Goal: Task Accomplishment & Management: Complete application form

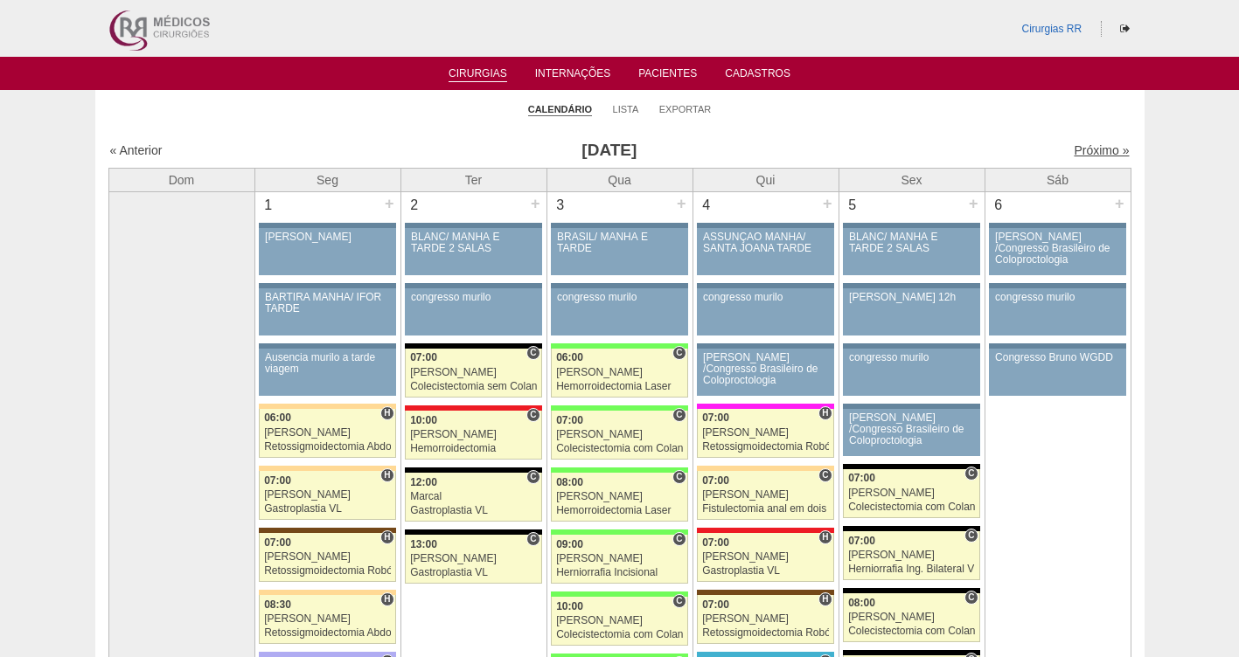
click at [1084, 149] on link "Próximo »" at bounding box center [1100, 150] width 55 height 14
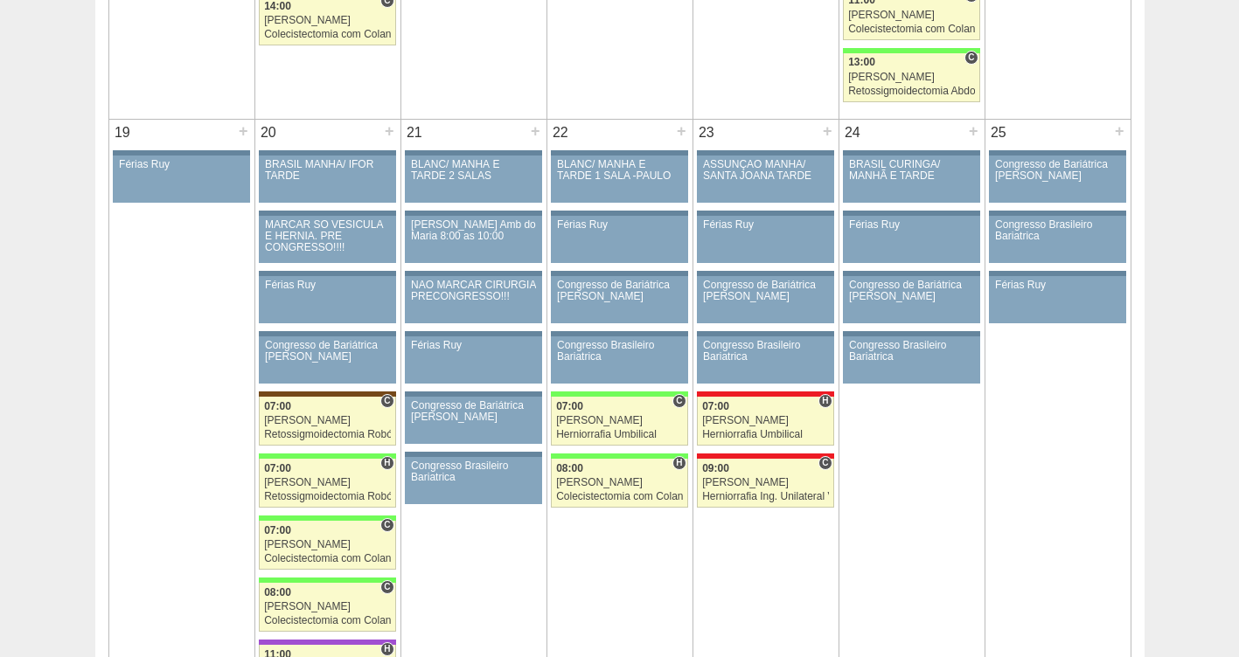
scroll to position [2282, 0]
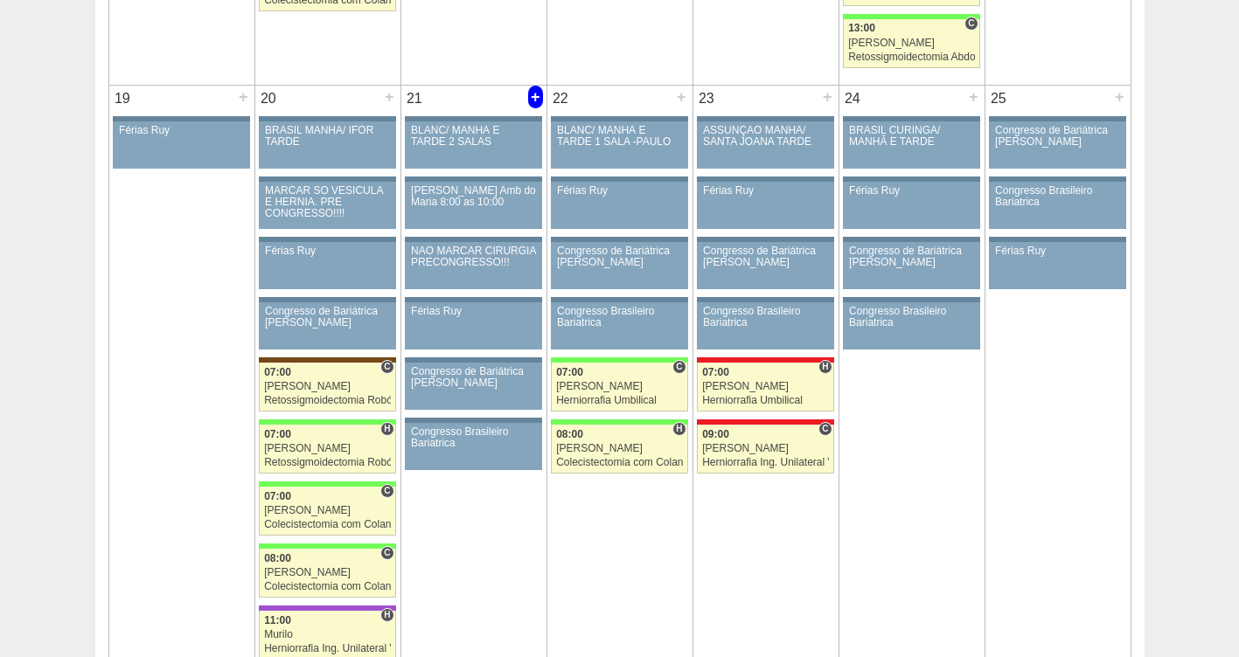
click at [534, 97] on div "+" at bounding box center [535, 97] width 15 height 23
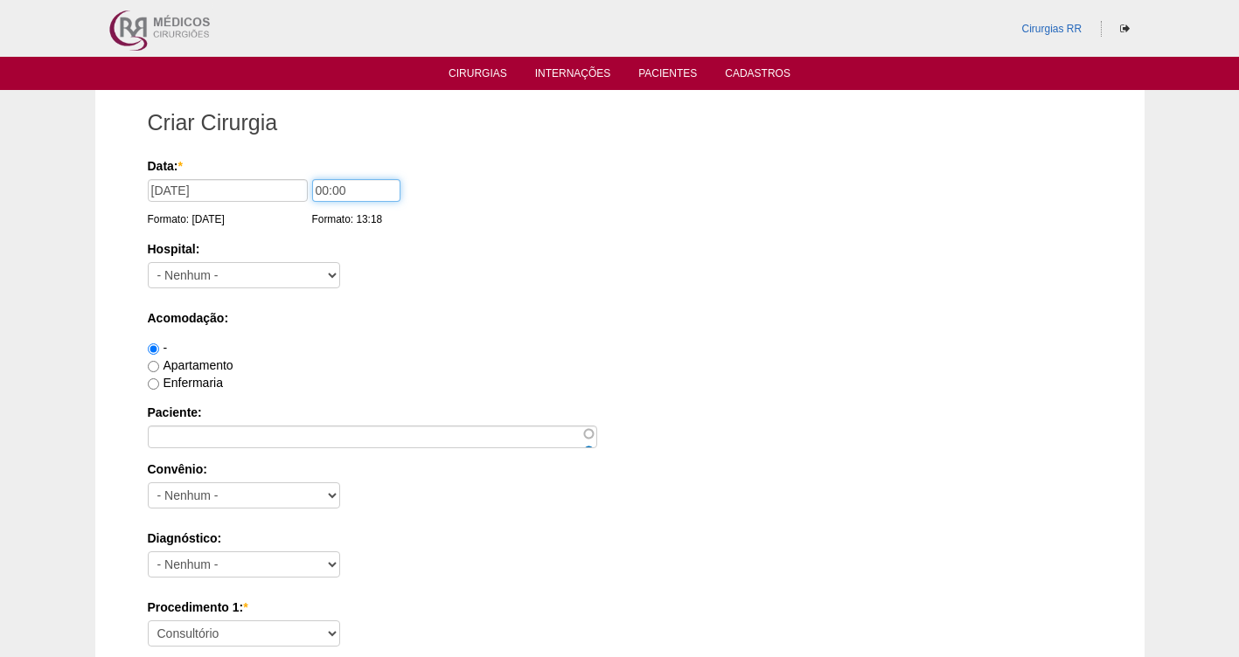
drag, startPoint x: 278, startPoint y: 194, endPoint x: 214, endPoint y: 151, distance: 76.9
click at [236, 175] on div "Data: * 21/10/2025 Formato: 26/09/2025 00:00 Formato: 13:18" at bounding box center [617, 165] width 938 height 17
type input "09:00"
click at [204, 277] on select "- Nenhum - 9 de Julho Albert Einstein Alvorada América Assunção Bartira Benefic…" at bounding box center [244, 275] width 192 height 26
select select "5"
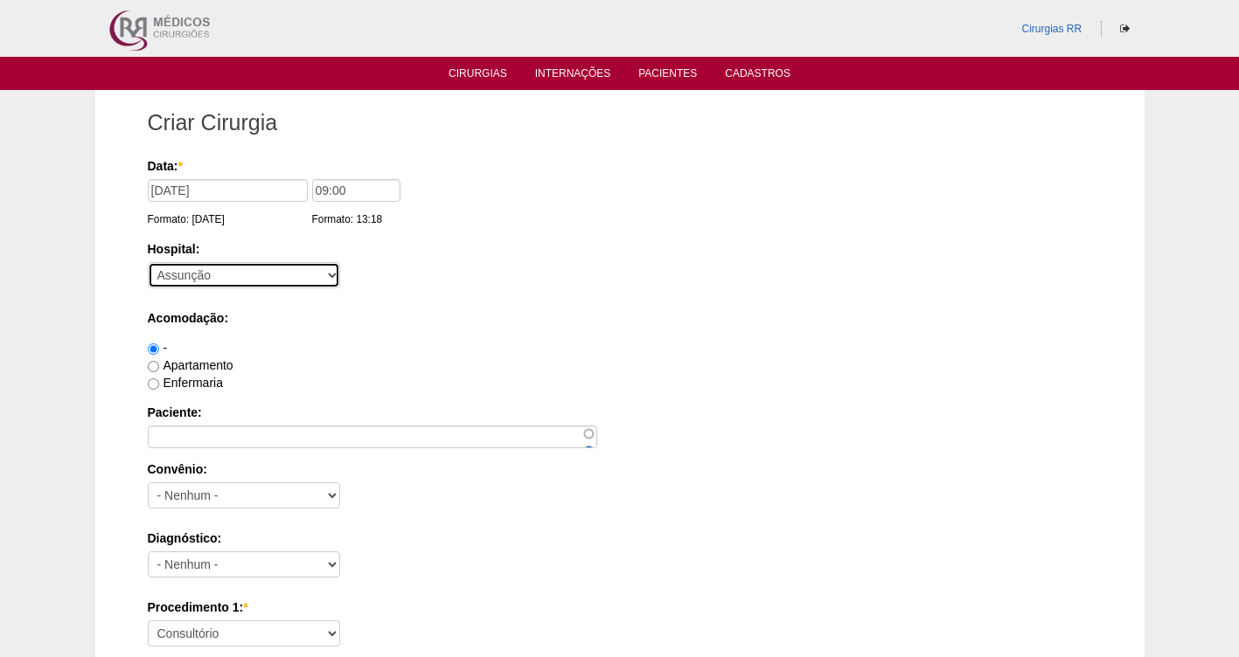
click at [148, 262] on select "- Nenhum - 9 de Julho Albert Einstein Alvorada América Assunção Bartira Benefic…" at bounding box center [244, 275] width 192 height 26
click at [200, 386] on label "Enfermaria" at bounding box center [185, 383] width 75 height 14
click at [159, 386] on input "Enfermaria" at bounding box center [153, 384] width 11 height 11
radio input "true"
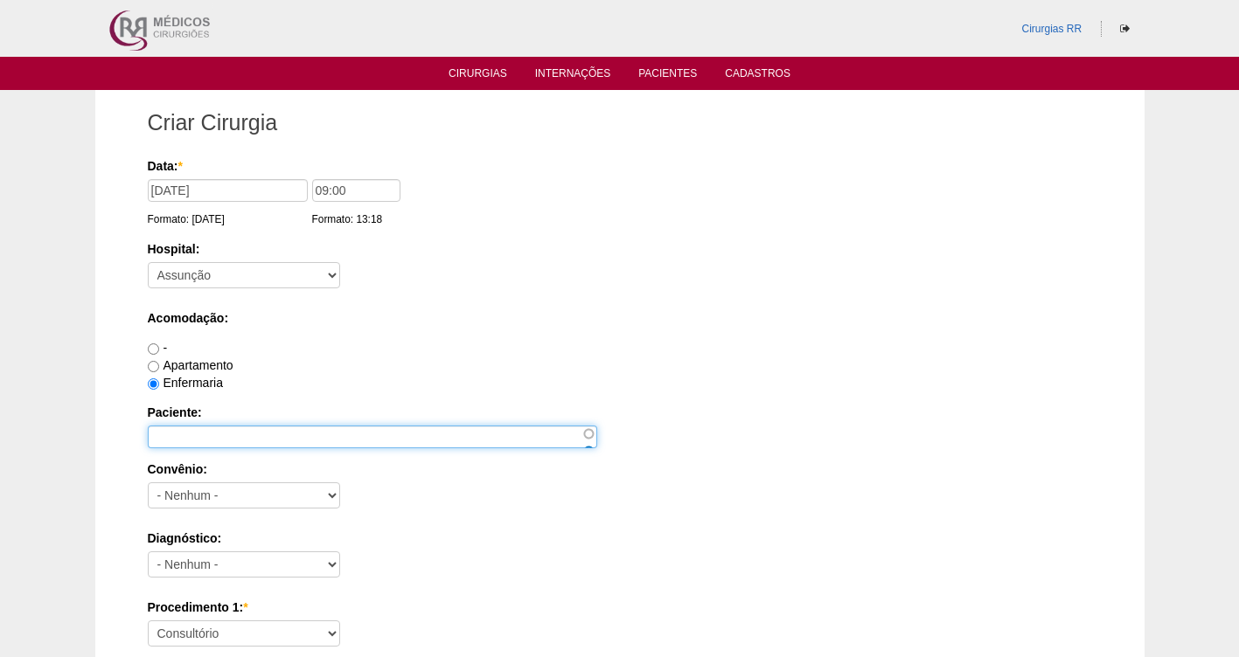
click at [181, 439] on input "Paciente:" at bounding box center [372, 437] width 449 height 23
type input "r"
type input "[PERSON_NAME]"
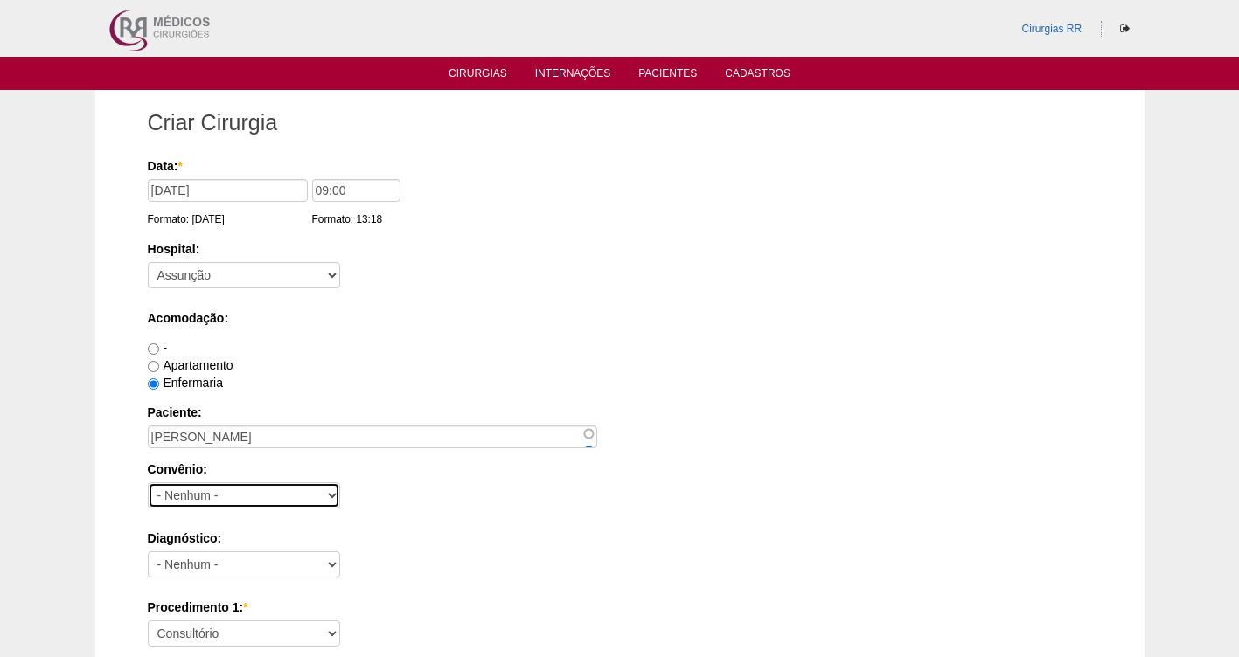
click at [202, 491] on select "- Nenhum - Abet Afresp Allianz Amil Blue Life Caasp Cabesp Caixa de Pensões Car…" at bounding box center [244, 496] width 192 height 26
select select "3747"
click at [148, 483] on select "- Nenhum - Abet Afresp Allianz Amil Blue Life Caasp Cabesp Caixa de Pensões Car…" at bounding box center [244, 496] width 192 height 26
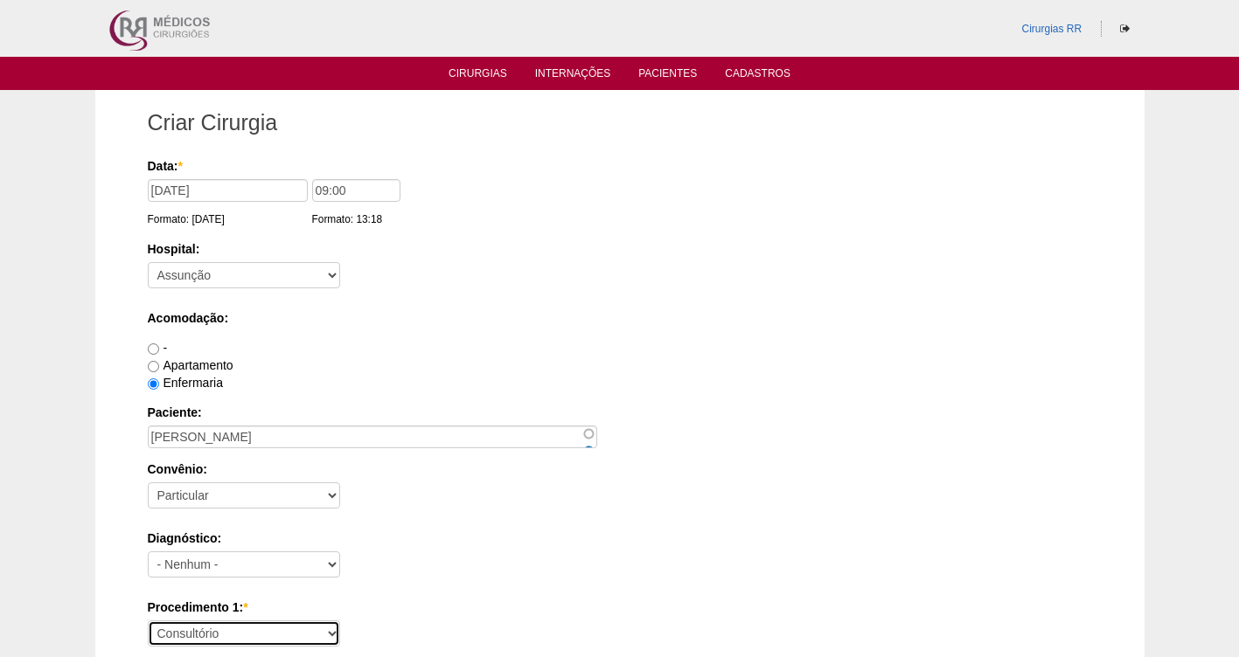
click at [200, 636] on select "Consultório Abscesso Hepático - Drenagem Abscesso perianal Amputação Abdômino P…" at bounding box center [244, 634] width 192 height 26
select select "3740"
click at [148, 621] on select "Consultório Abscesso Hepático - Drenagem Abscesso perianal Amputação Abdômino P…" at bounding box center [244, 634] width 192 height 26
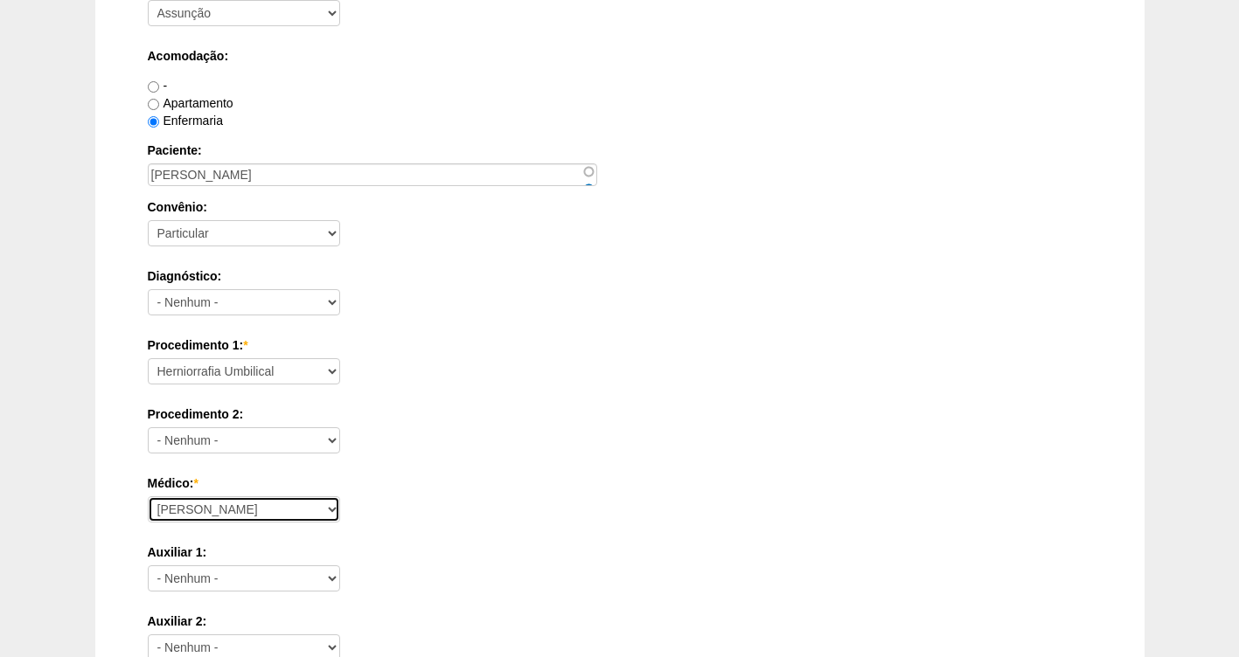
click at [188, 511] on select "Ana Paula Bruno Felipe Rossi Geraldo Igor Benevides Isabella Juliana Luiz Guilh…" at bounding box center [244, 510] width 192 height 26
select select "49"
click at [148, 497] on select "Ana Paula Bruno Felipe Rossi Geraldo Igor Benevides Isabella Juliana Luiz Guilh…" at bounding box center [244, 510] width 192 height 26
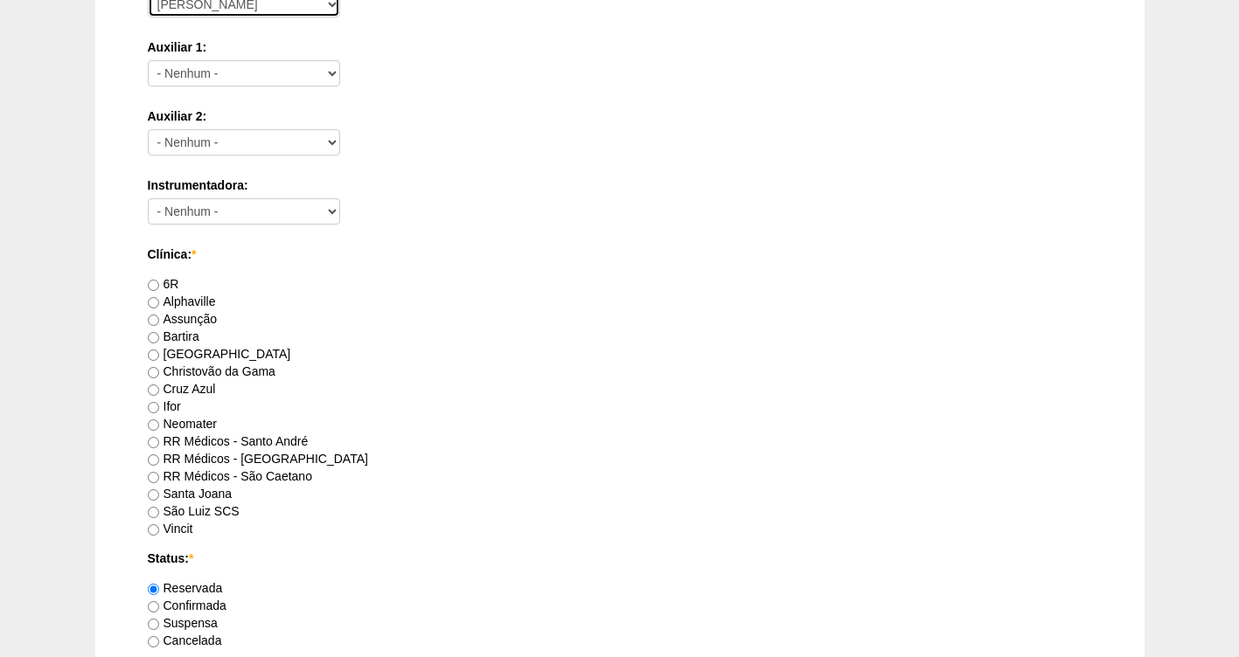
scroll to position [846, 0]
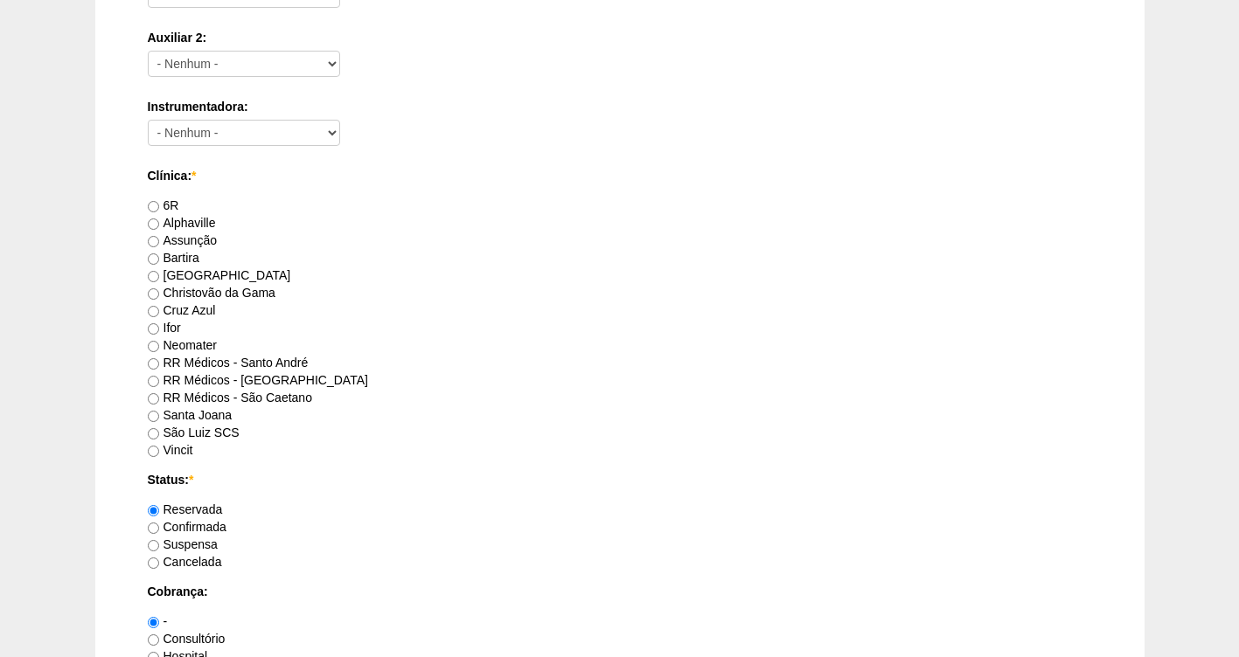
click at [177, 381] on label "RR Médicos - São Bernardo do Campo" at bounding box center [258, 380] width 220 height 14
click at [159, 381] on input "RR Médicos - São Bernardo do Campo" at bounding box center [153, 381] width 11 height 11
radio input "true"
click at [182, 526] on label "Confirmada" at bounding box center [187, 527] width 79 height 14
click at [159, 526] on input "Confirmada" at bounding box center [153, 528] width 11 height 11
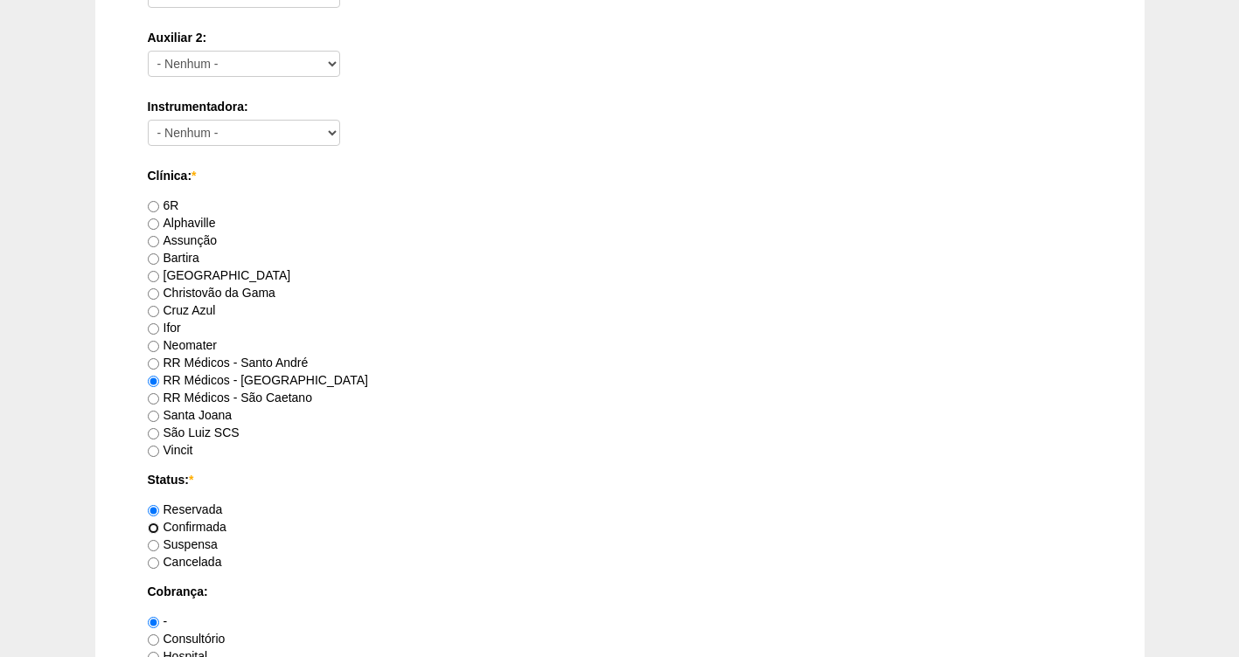
radio input "true"
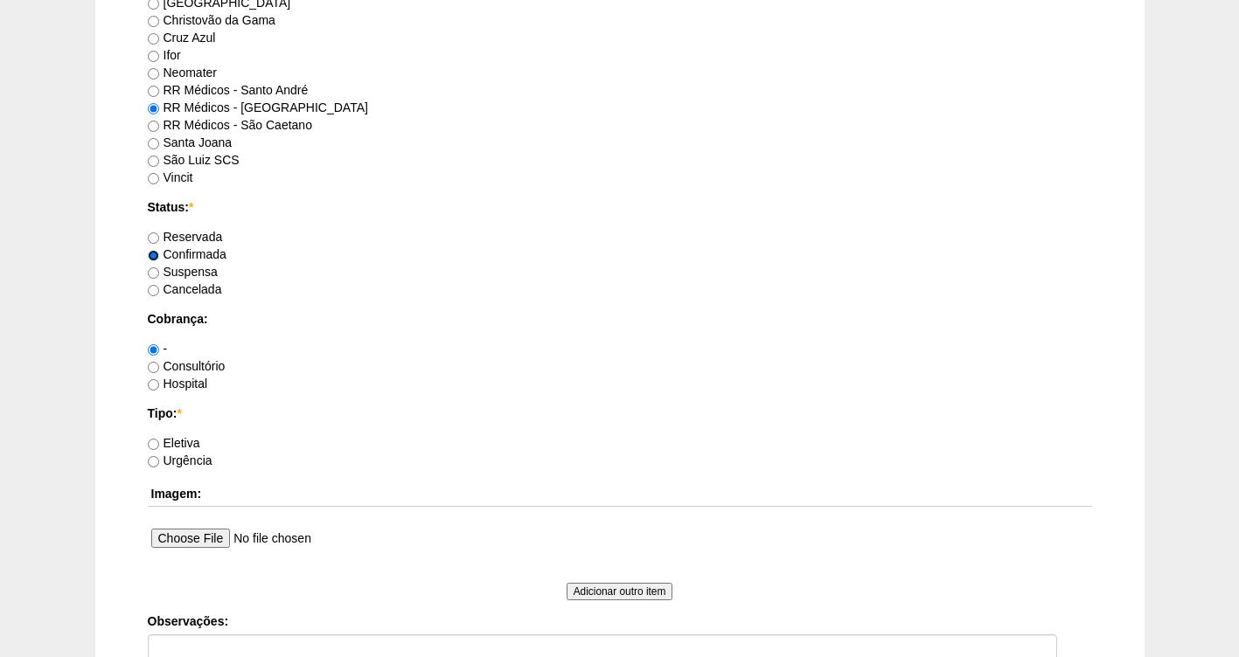
scroll to position [1145, 0]
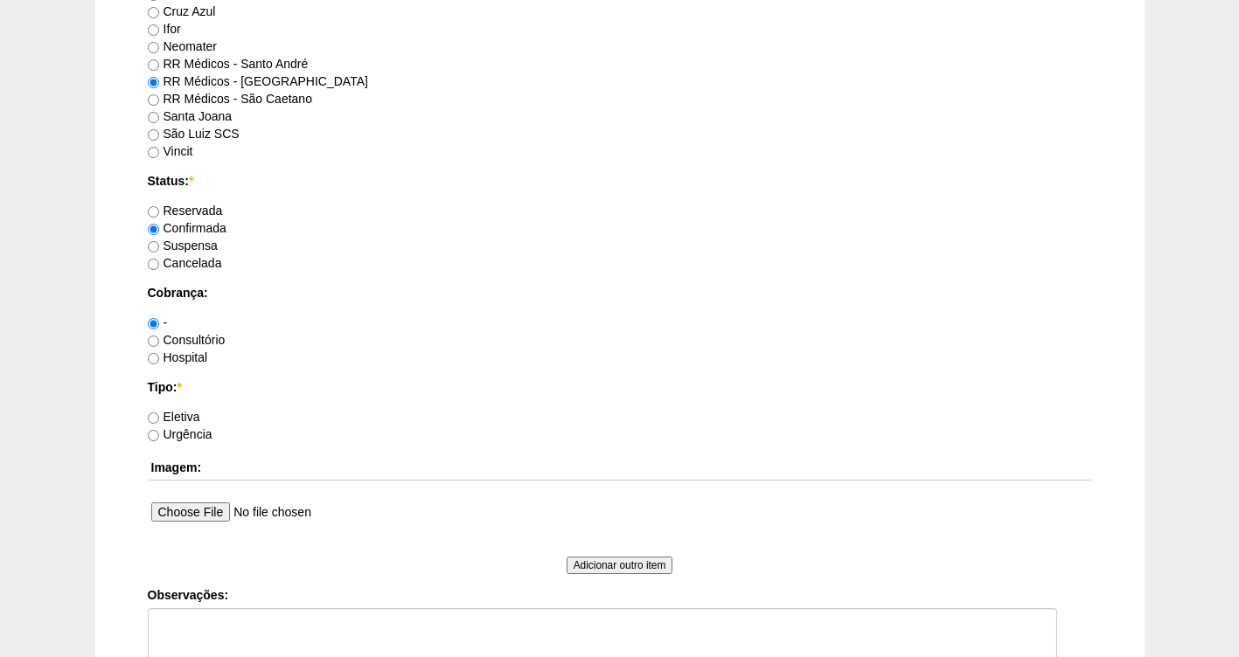
click at [191, 338] on label "Consultório" at bounding box center [187, 340] width 78 height 14
click at [159, 338] on input "Consultório" at bounding box center [153, 341] width 11 height 11
radio input "true"
click at [182, 417] on label "Eletiva" at bounding box center [174, 417] width 52 height 14
click at [159, 417] on input "Eletiva" at bounding box center [153, 418] width 11 height 11
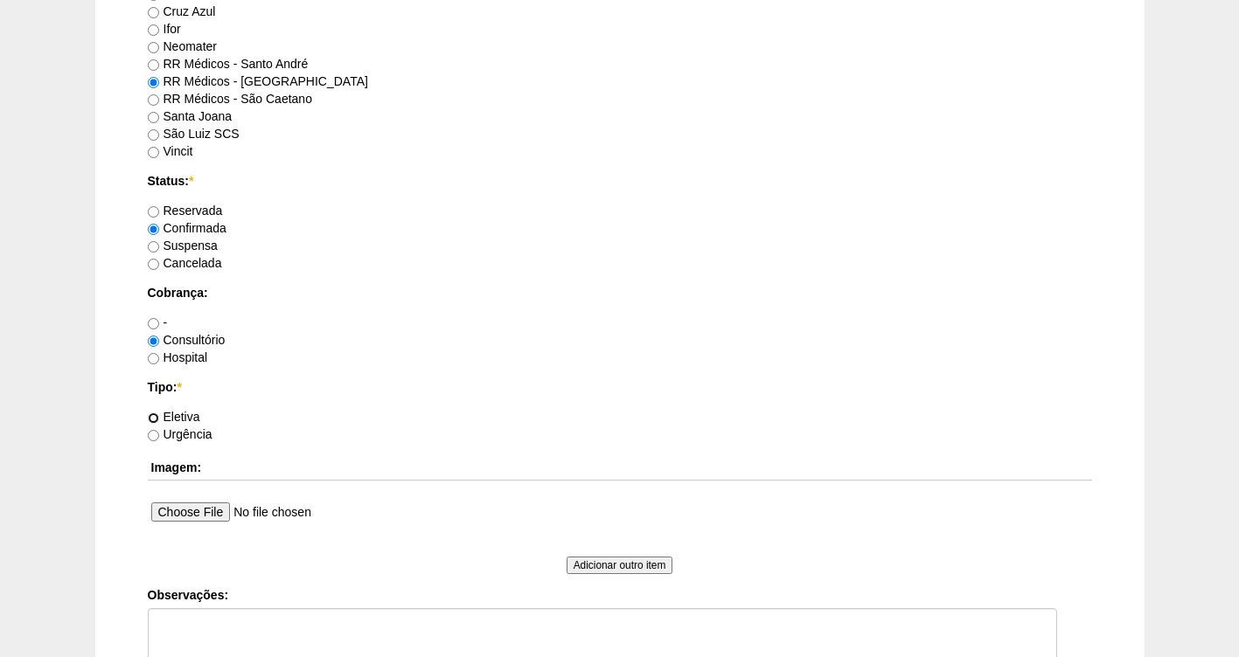
radio input "true"
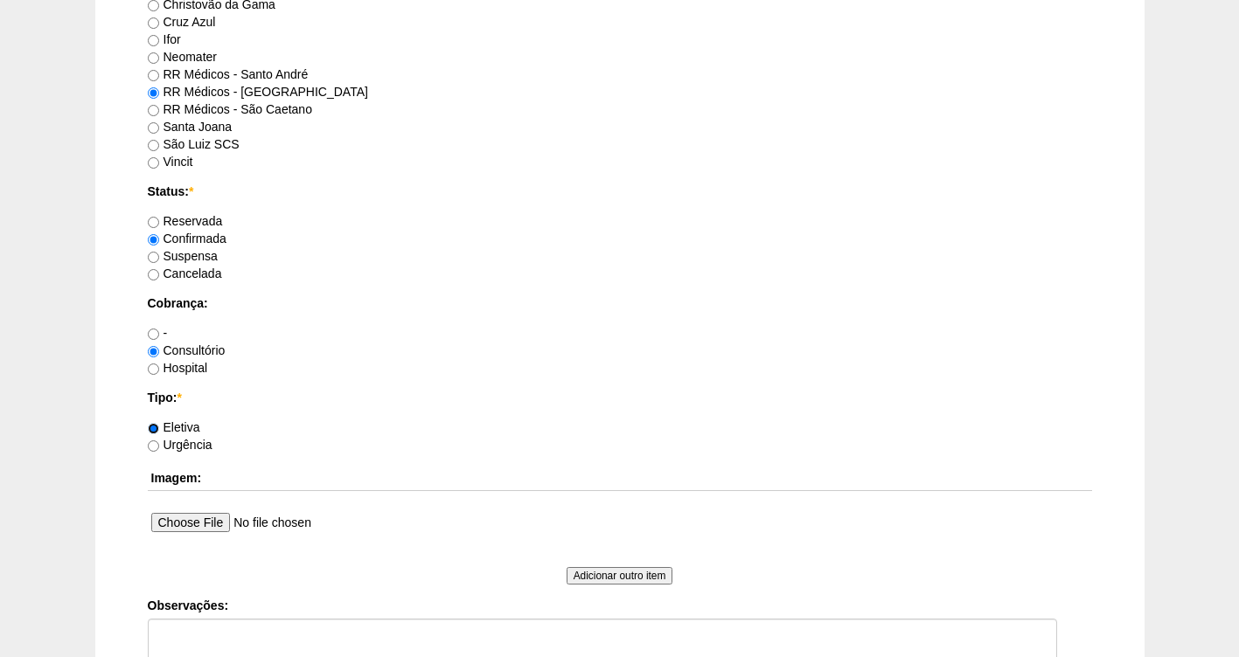
scroll to position [1414, 0]
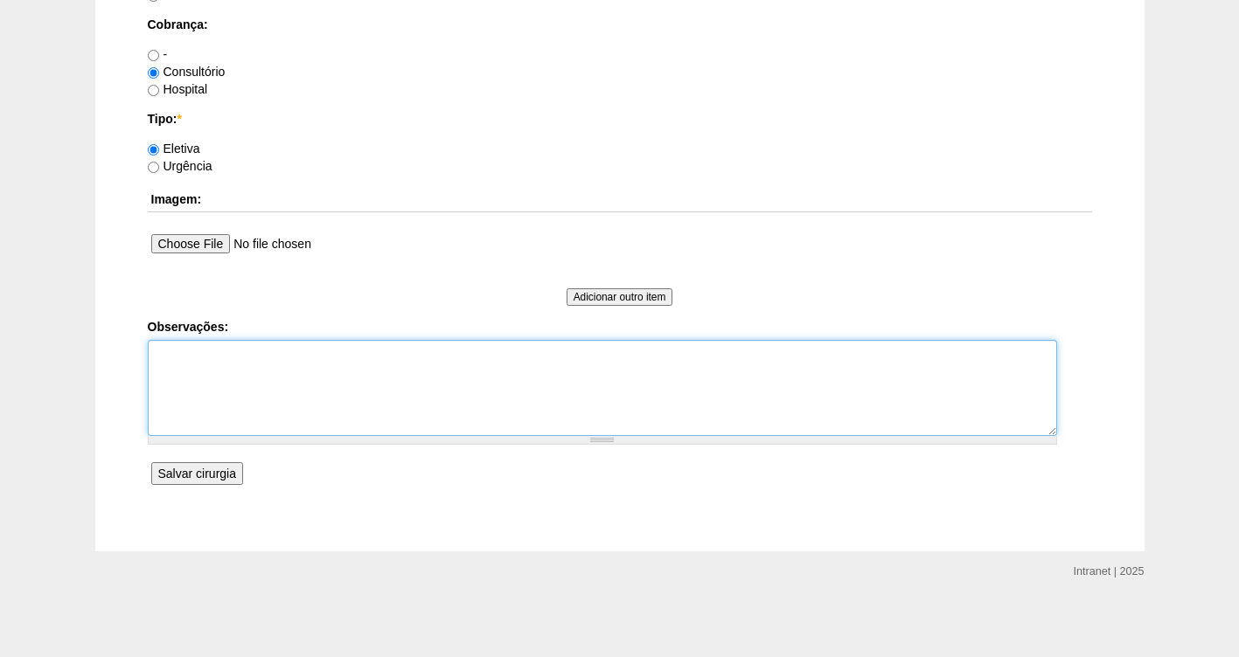
click at [221, 377] on textarea "Observações:" at bounding box center [602, 388] width 909 height 96
type textarea "PARTICULAR"
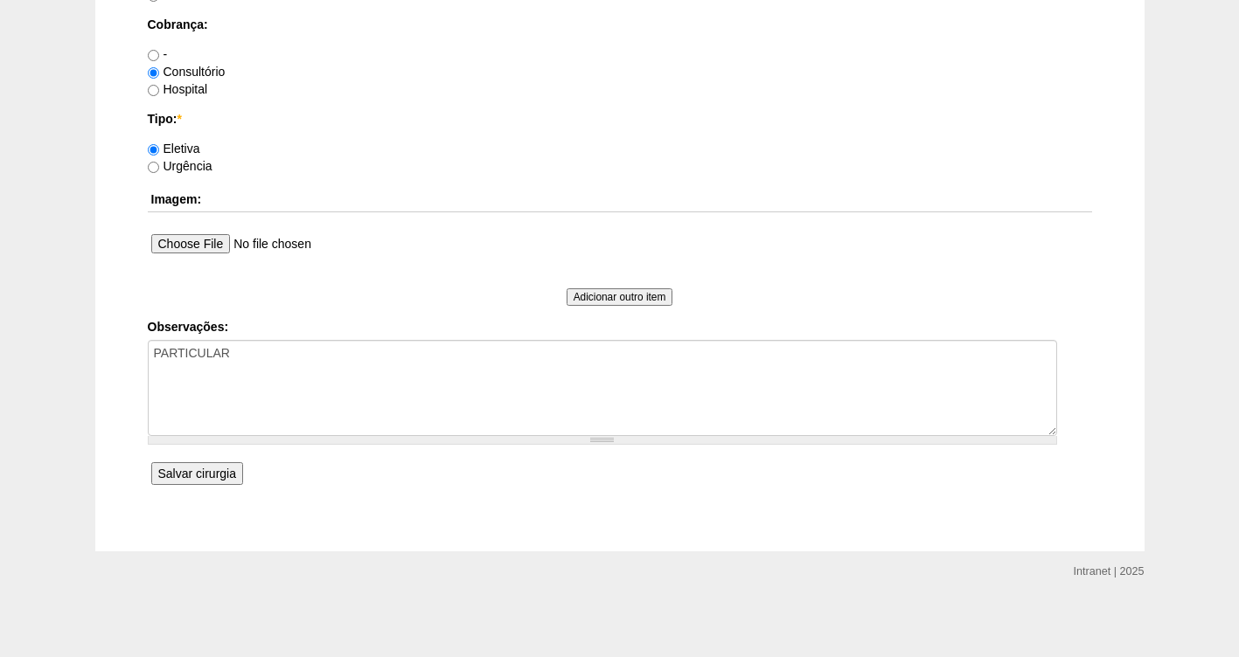
click at [205, 480] on input "Salvar cirurgia" at bounding box center [197, 473] width 92 height 23
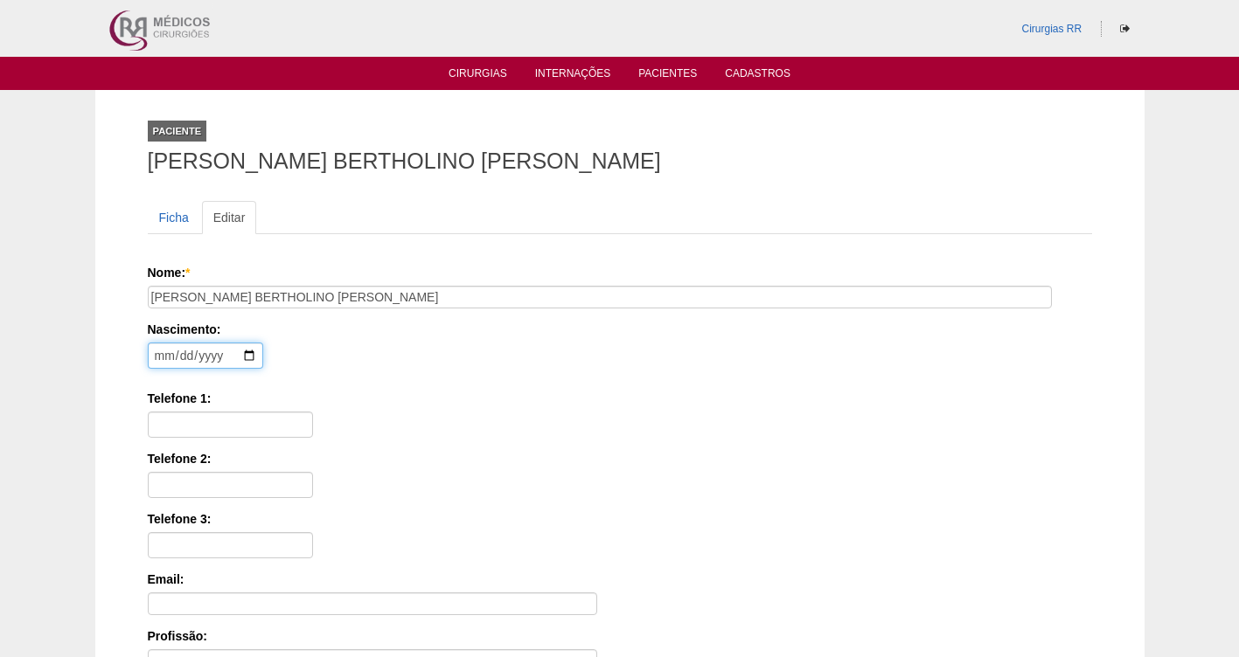
click at [150, 358] on input "date" at bounding box center [205, 356] width 115 height 26
type input "1987-04-08"
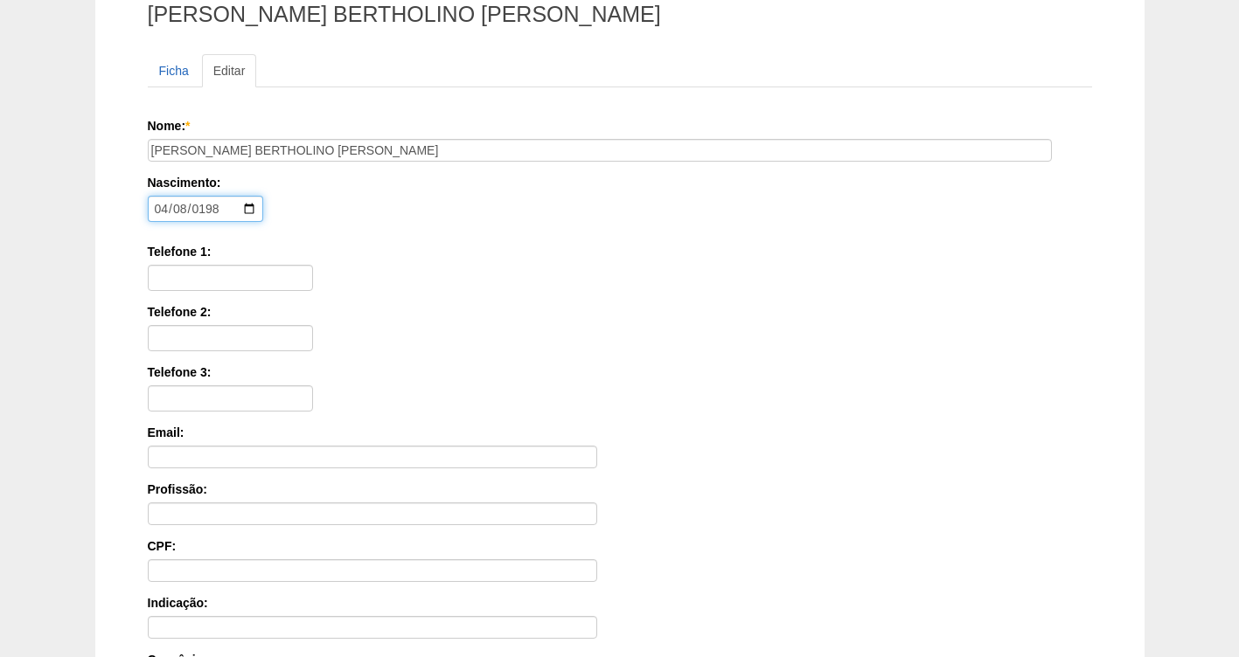
scroll to position [175, 0]
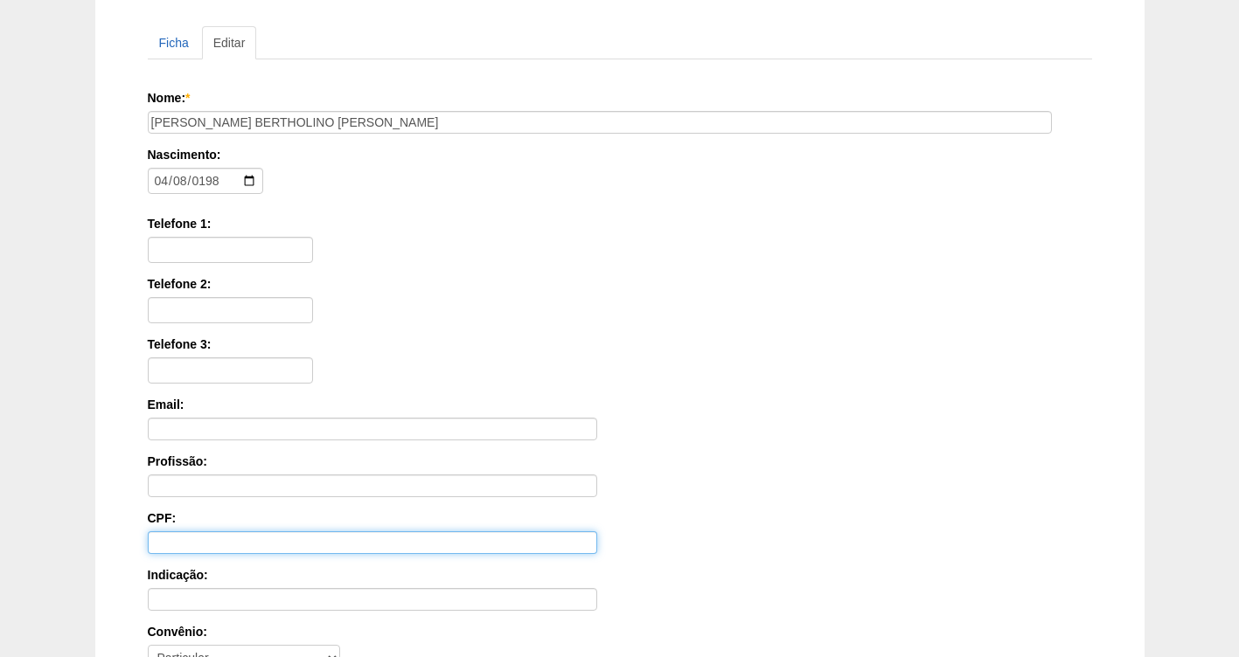
click at [190, 546] on input "CPF:" at bounding box center [372, 542] width 449 height 23
type input "365.951.848-42"
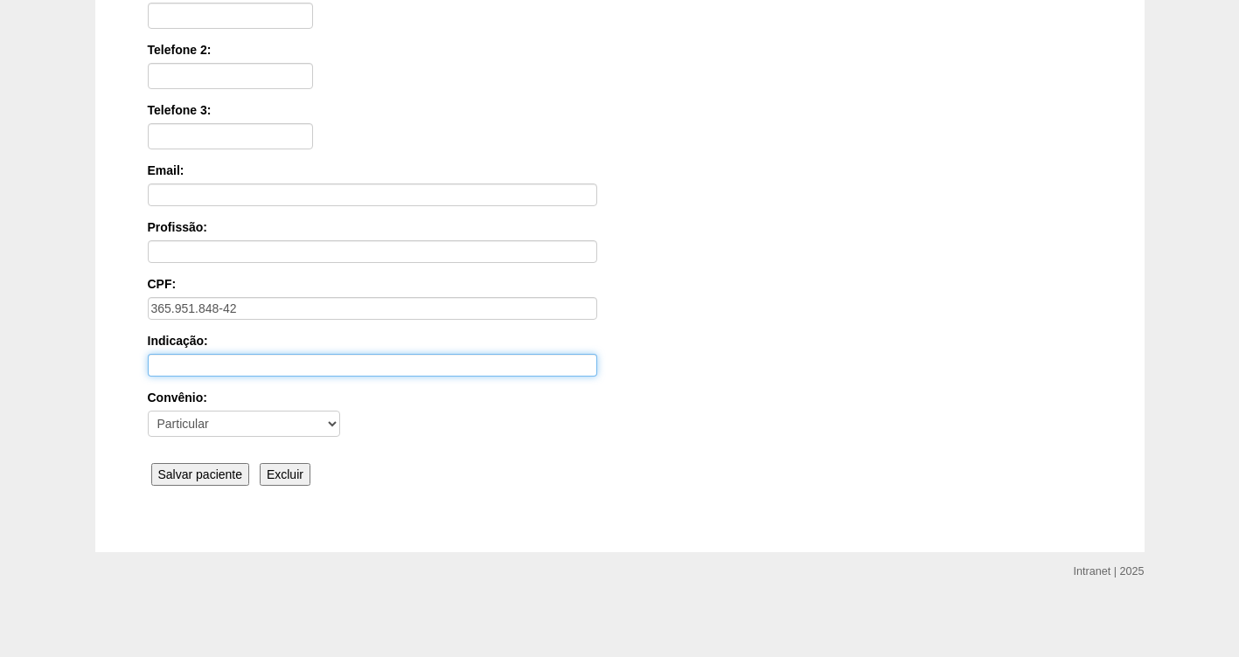
scroll to position [410, 0]
click at [191, 474] on input "Salvar paciente" at bounding box center [200, 473] width 99 height 23
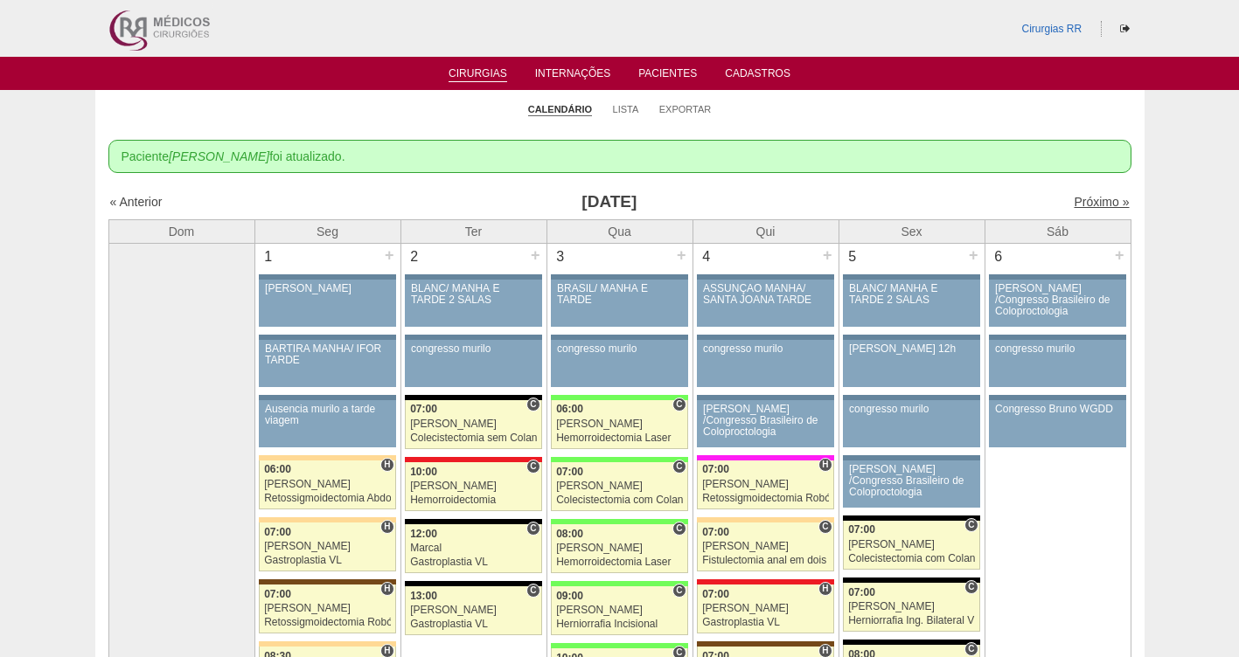
click at [1074, 199] on link "Próximo »" at bounding box center [1100, 202] width 55 height 14
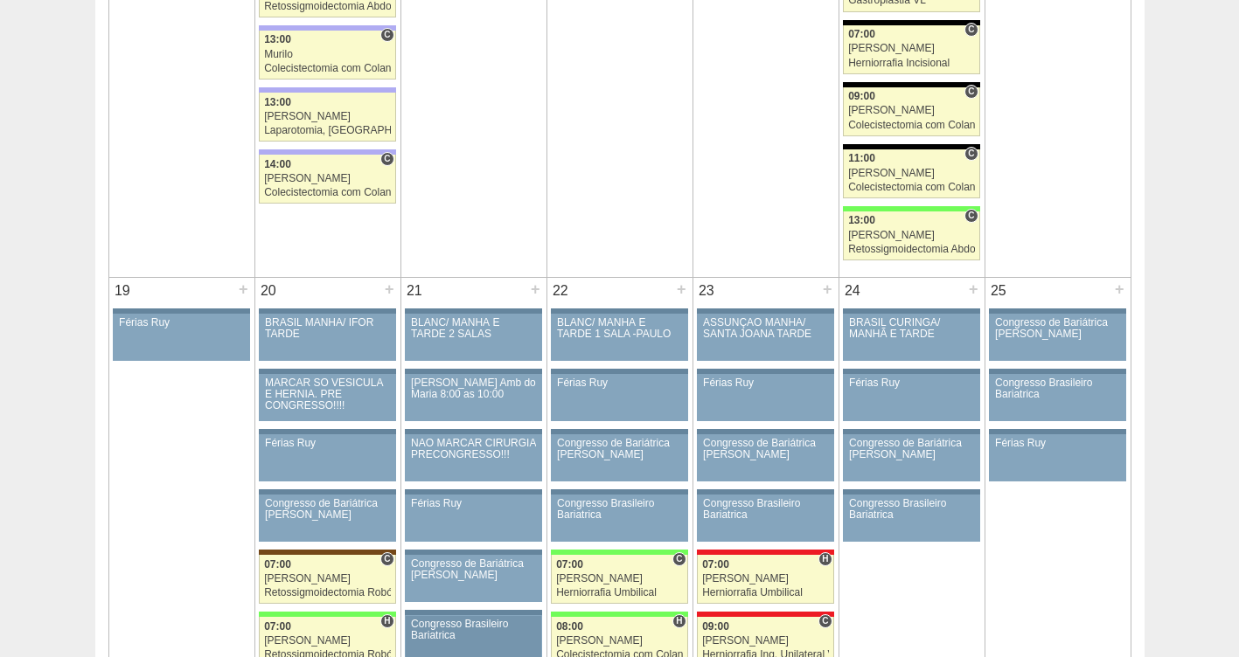
scroll to position [2076, 0]
